Goal: Book appointment/travel/reservation

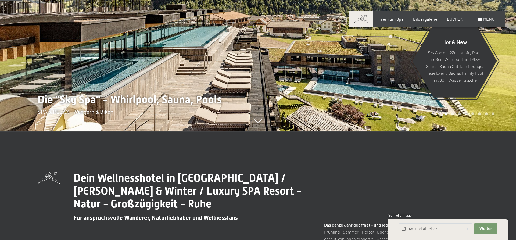
scroll to position [137, 0]
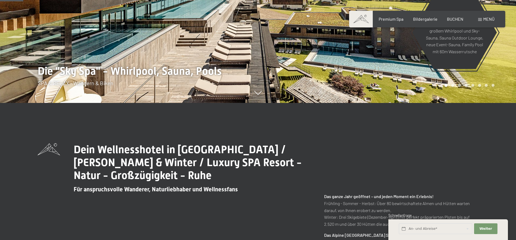
click at [491, 18] on span "Menü" at bounding box center [488, 18] width 11 height 5
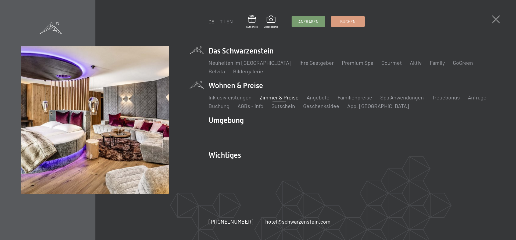
click at [266, 95] on link "Zimmer & Preise" at bounding box center [279, 97] width 39 height 6
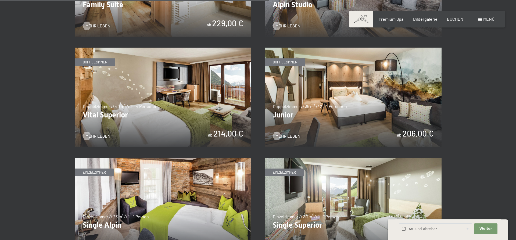
scroll to position [740, 0]
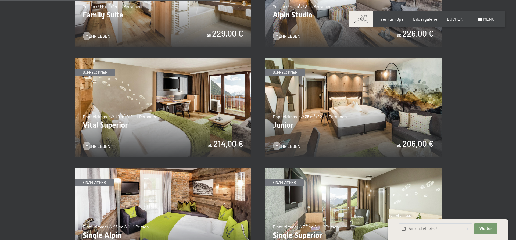
click at [392, 128] on img at bounding box center [353, 107] width 177 height 99
